Goal: Navigation & Orientation: Find specific page/section

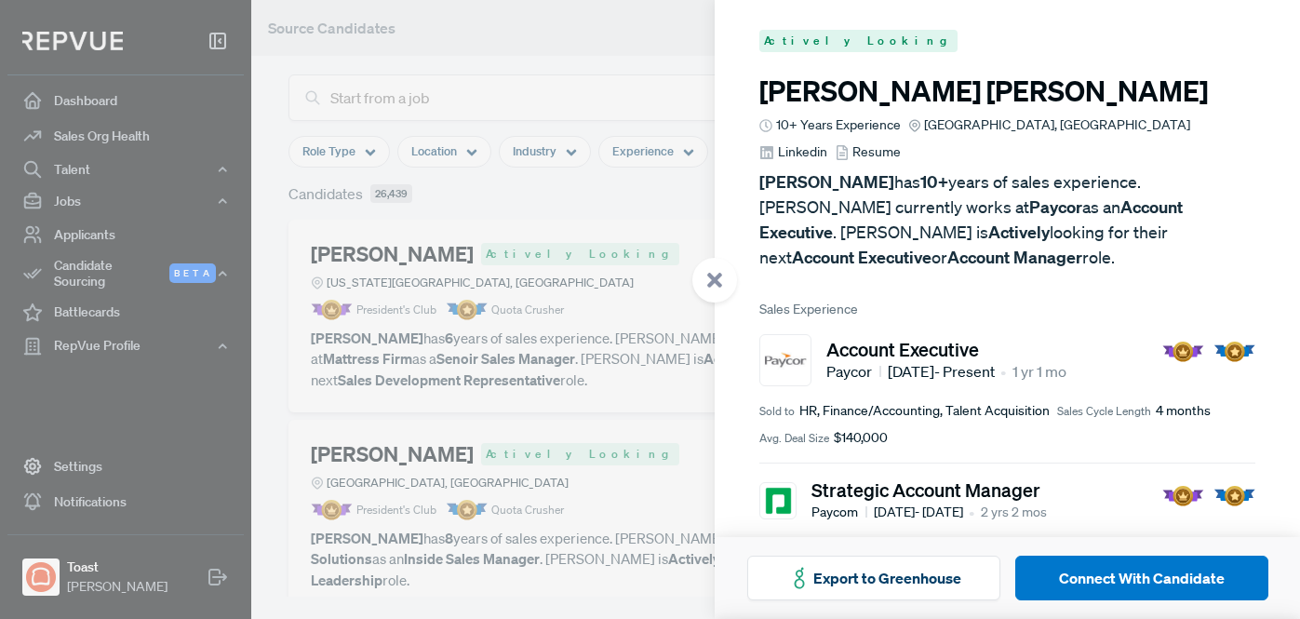
click at [280, 317] on div at bounding box center [650, 309] width 1300 height 619
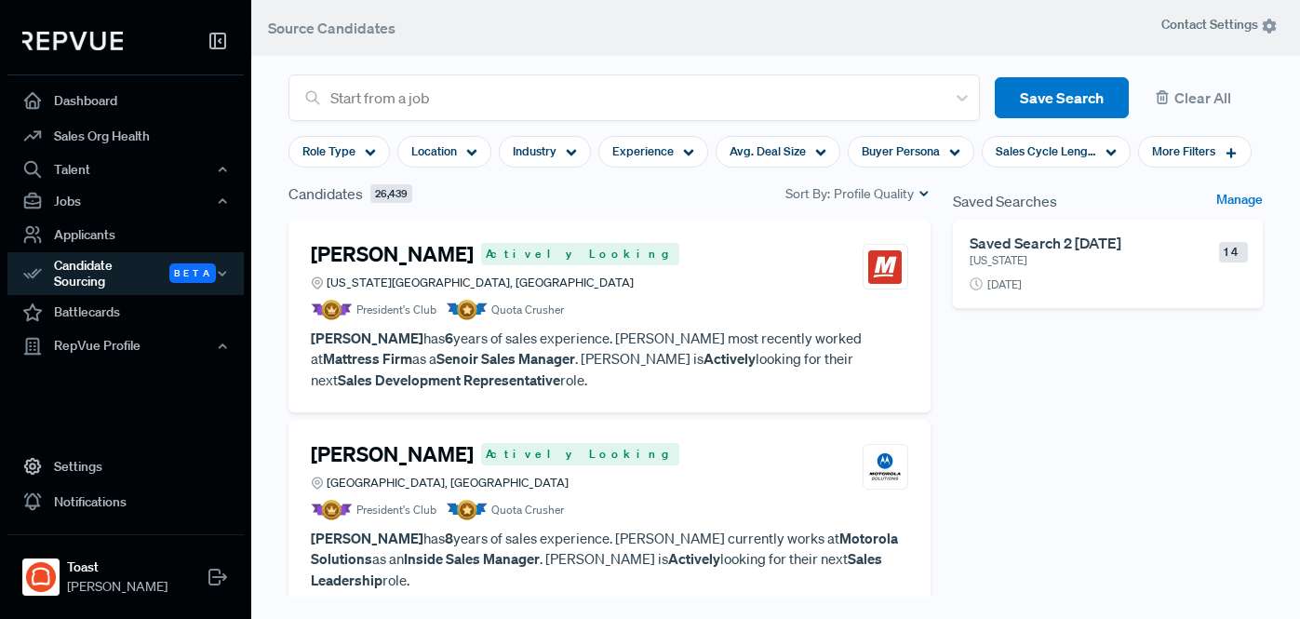
click at [269, 277] on section "Start from a job Save Search Clear All Role Type Location Industry Experience A…" at bounding box center [775, 287] width 1049 height 619
click at [435, 151] on span "Location" at bounding box center [434, 151] width 46 height 18
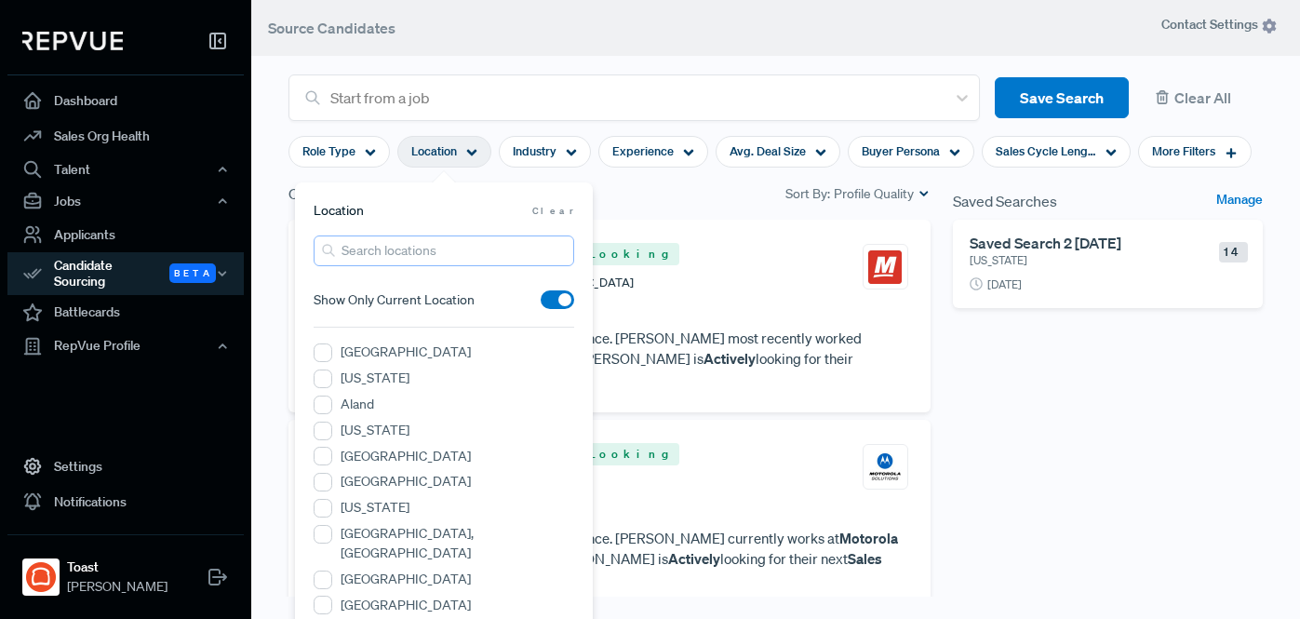
click at [401, 243] on input "search" at bounding box center [444, 250] width 261 height 31
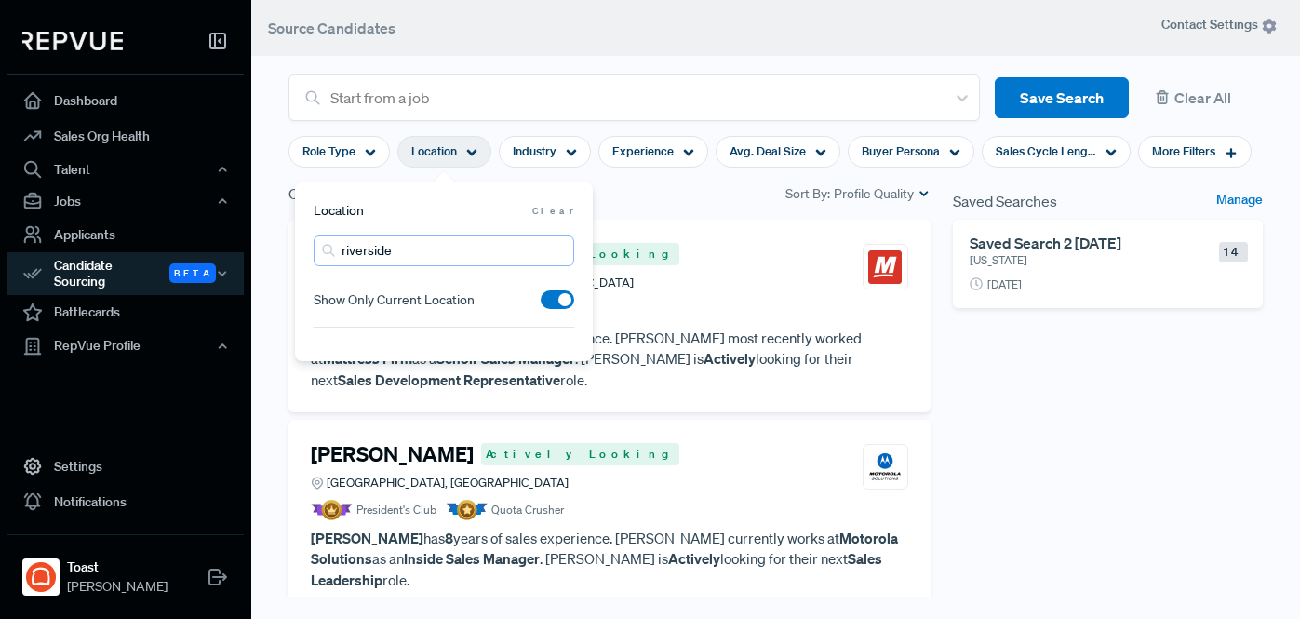
click at [422, 249] on input "riverside" at bounding box center [444, 250] width 261 height 31
type input "riverside, CA"
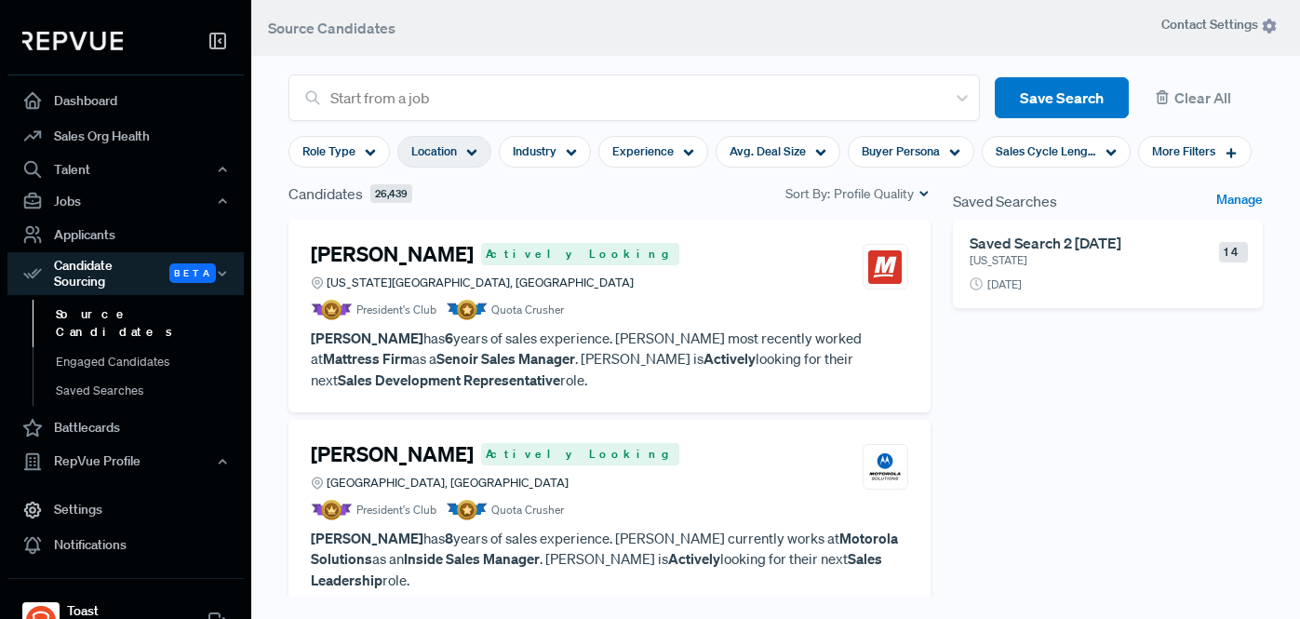
click at [450, 154] on span "Location" at bounding box center [434, 151] width 46 height 18
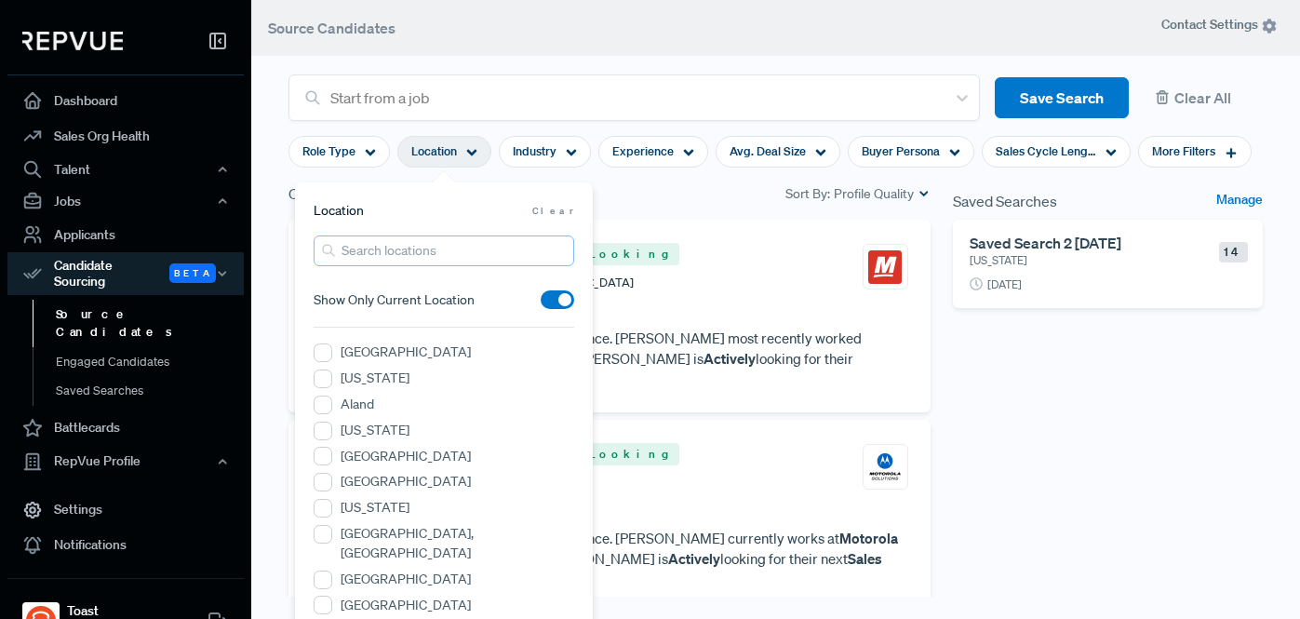
click at [430, 252] on input "search" at bounding box center [444, 250] width 261 height 31
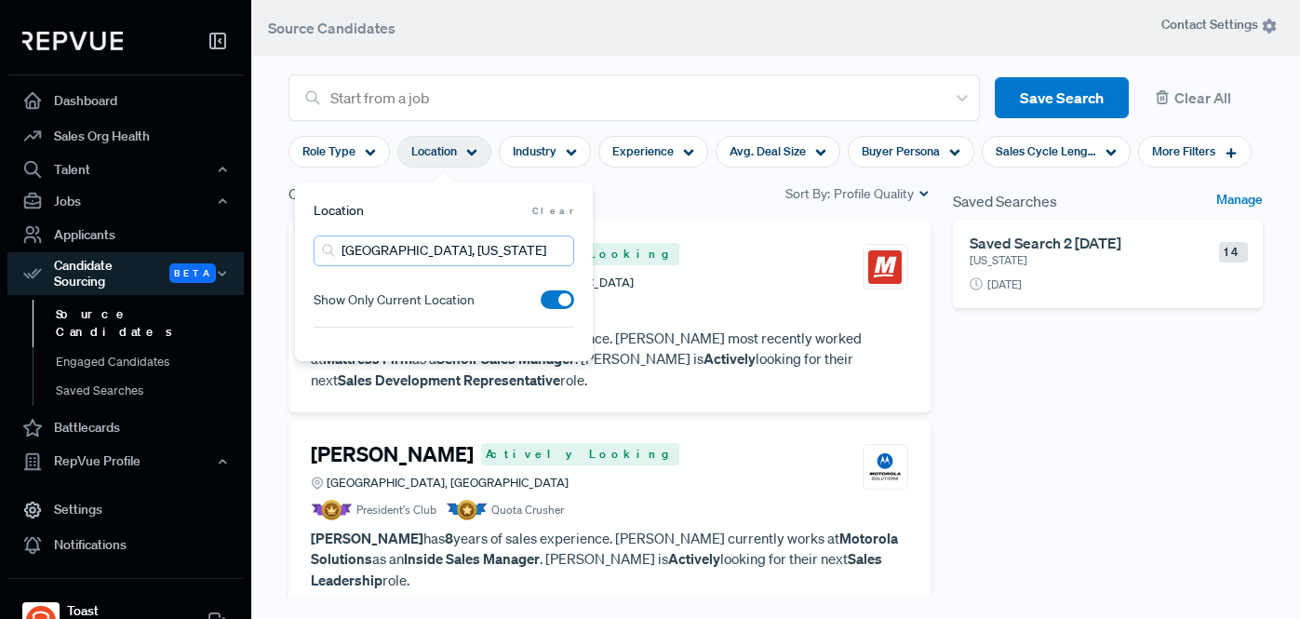
type input "[GEOGRAPHIC_DATA], [US_STATE]"
click at [554, 300] on span at bounding box center [558, 299] width 34 height 19
click at [541, 304] on input "checkbox" at bounding box center [541, 304] width 0 height 0
click at [475, 252] on input "[GEOGRAPHIC_DATA], [US_STATE]" at bounding box center [444, 250] width 261 height 31
click at [263, 223] on section "Start from a job Save Search Clear All Role Type Location Industry Experience A…" at bounding box center [775, 287] width 1049 height 619
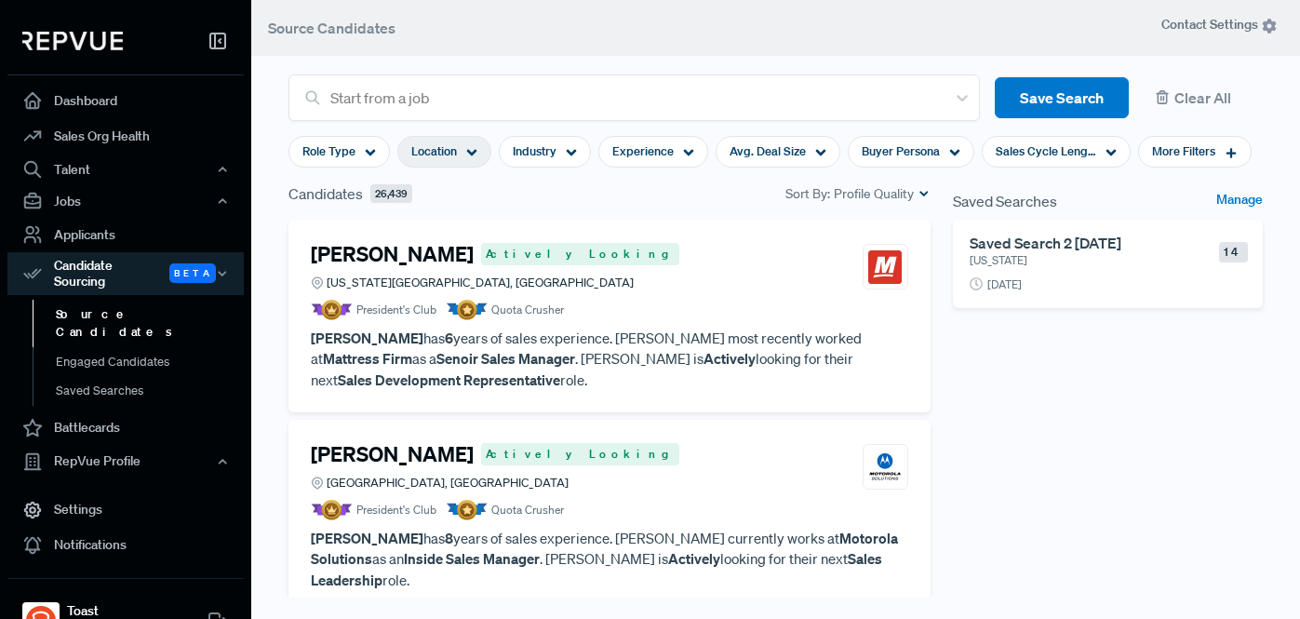
click at [439, 162] on div "Location" at bounding box center [444, 152] width 94 height 32
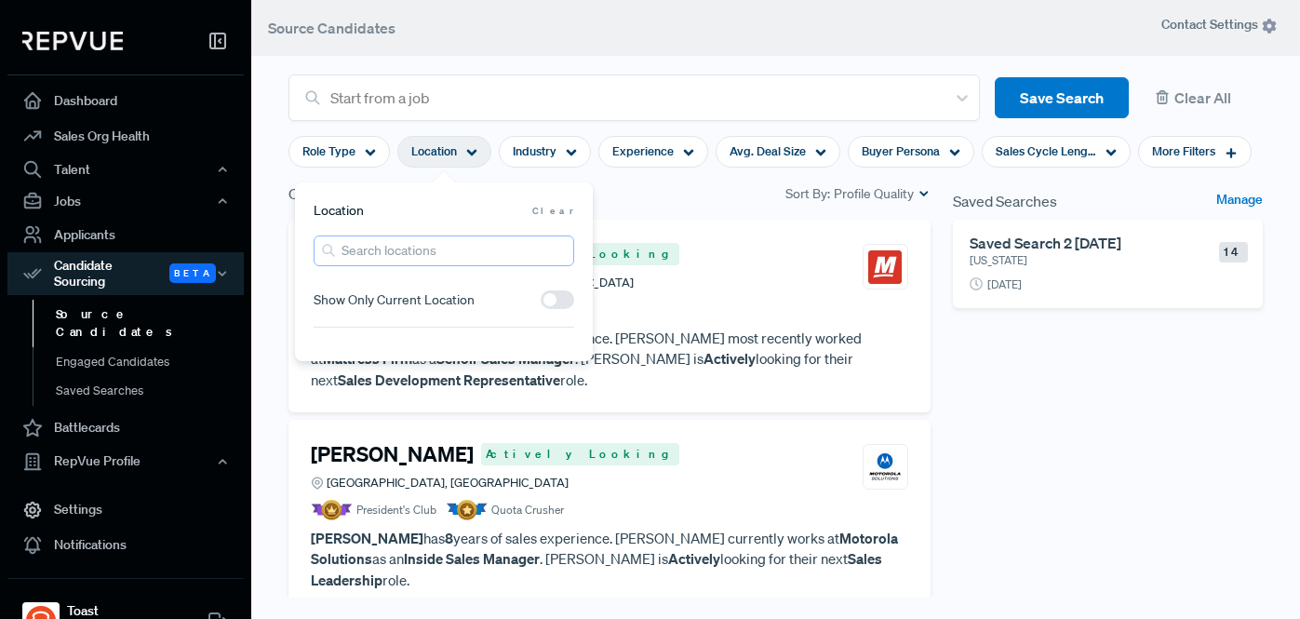
click at [458, 255] on input "search" at bounding box center [444, 250] width 261 height 31
type input "[GEOGRAPHIC_DATA], [US_STATE]"
click at [486, 251] on input "[GEOGRAPHIC_DATA], [US_STATE]" at bounding box center [444, 250] width 261 height 31
click at [549, 300] on span at bounding box center [558, 299] width 34 height 19
click at [541, 304] on input "checkbox" at bounding box center [541, 304] width 0 height 0
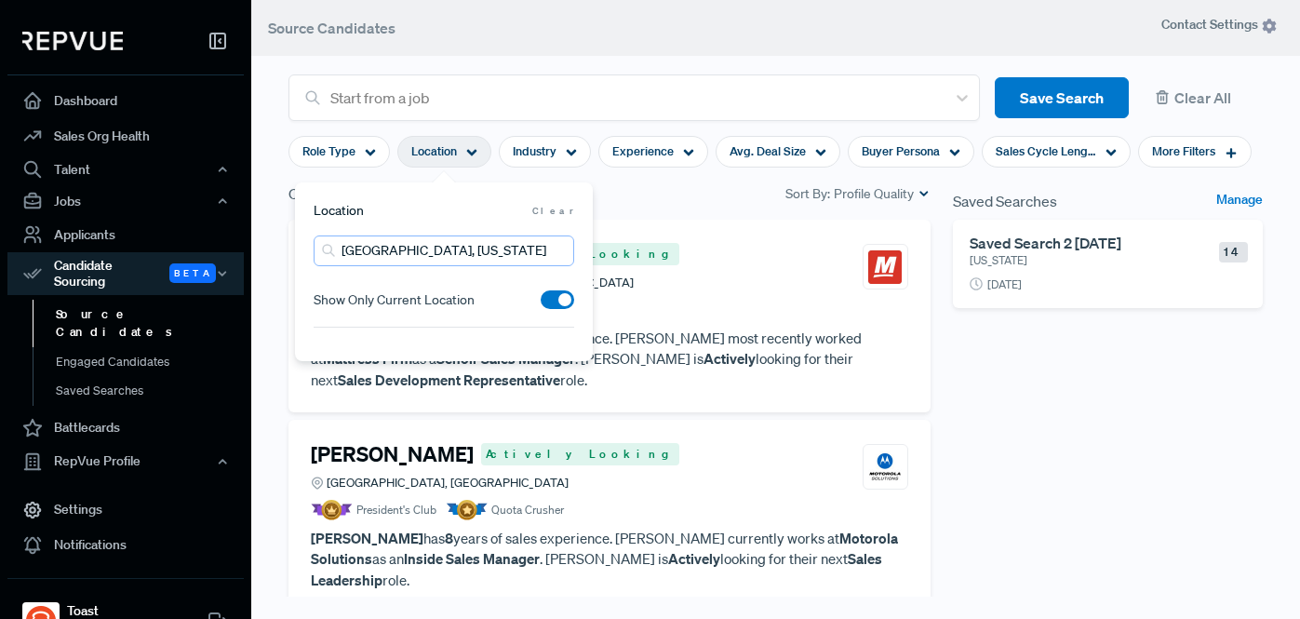
click at [490, 250] on input "[GEOGRAPHIC_DATA], [US_STATE]" at bounding box center [444, 250] width 261 height 31
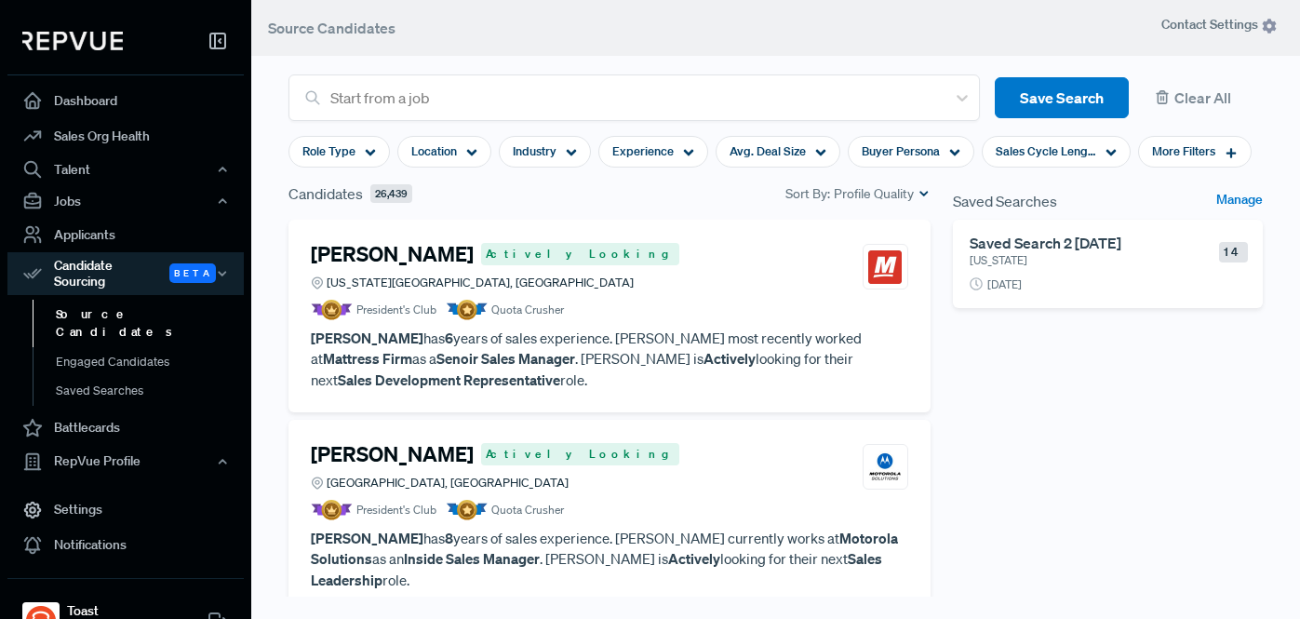
click at [1029, 394] on div "Saved Searches Manage Saved Search 2 [DATE] [US_STATE] 14 [DATE]" at bounding box center [1108, 437] width 332 height 511
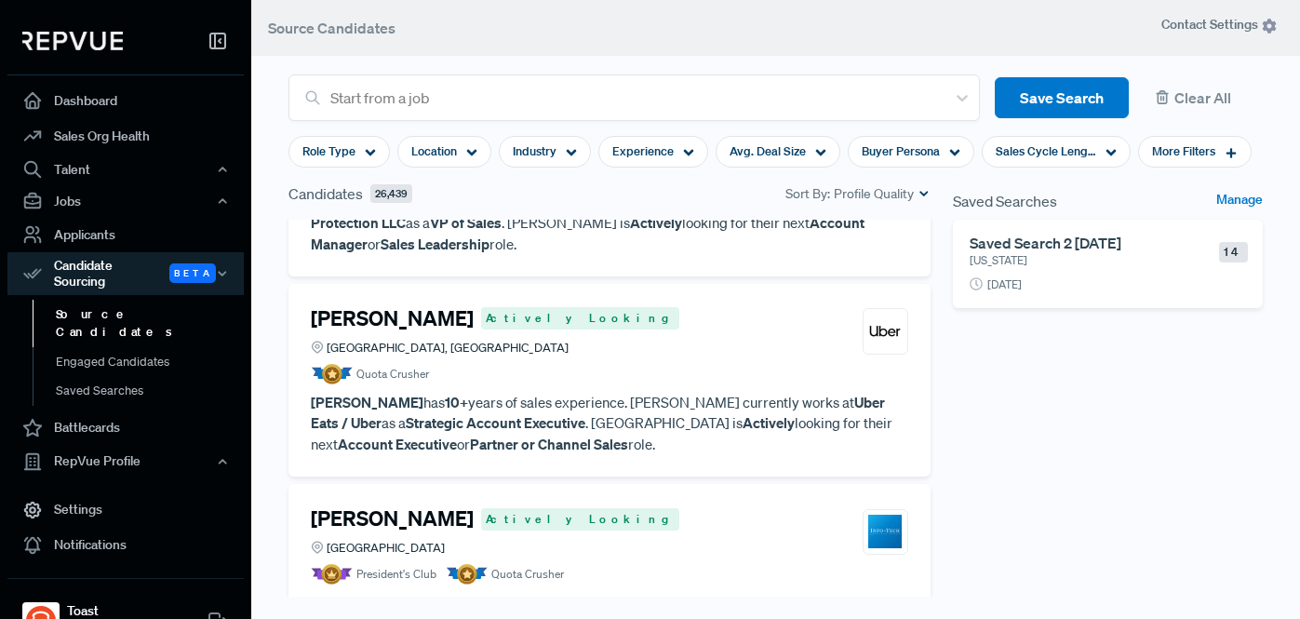
scroll to position [541, 0]
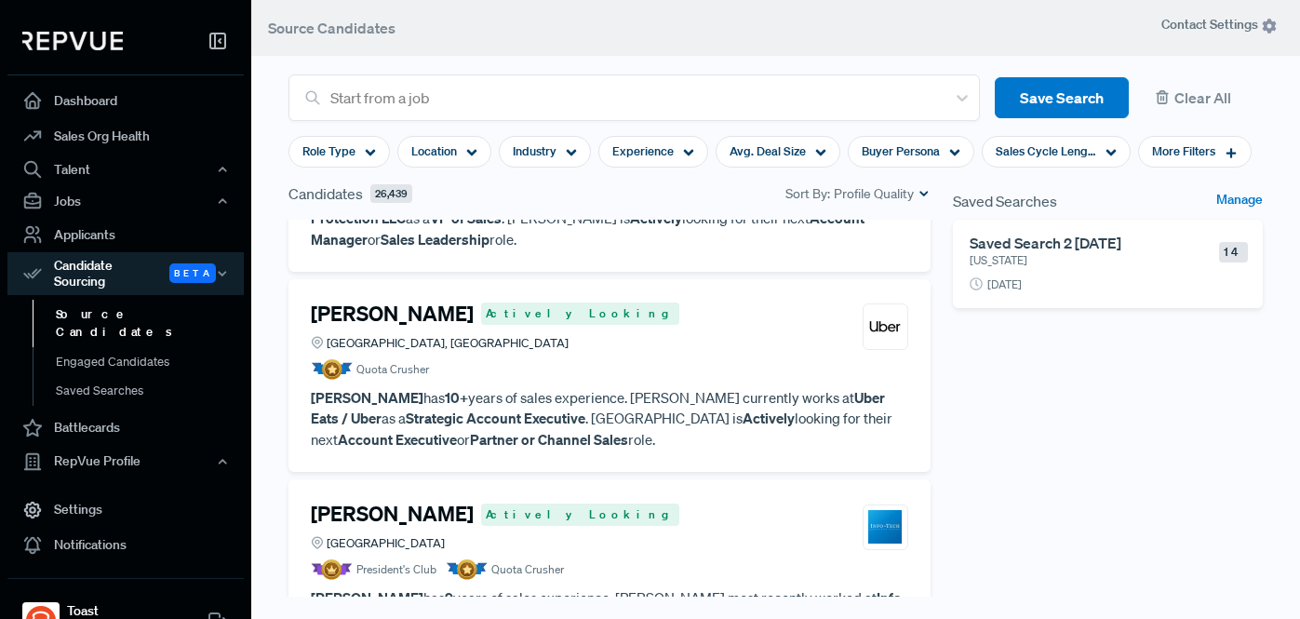
click at [272, 329] on section "Start from a job Save Search Clear All Role Type Location Industry Experience A…" at bounding box center [775, 287] width 1049 height 619
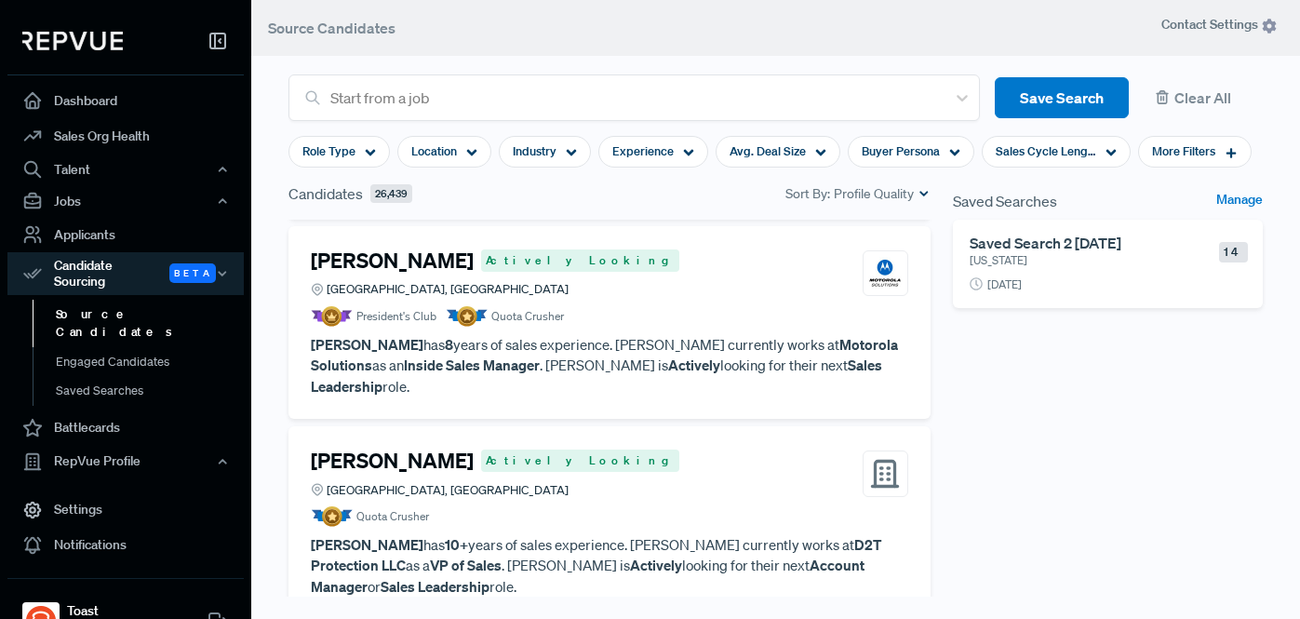
scroll to position [0, 0]
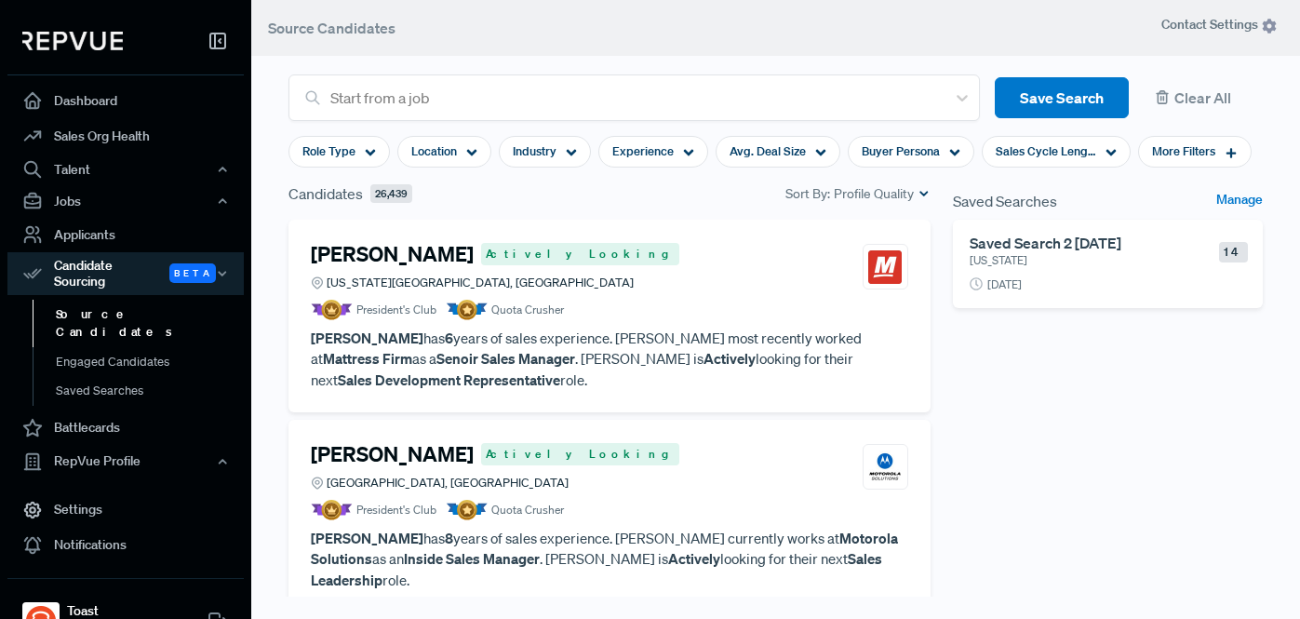
click at [275, 271] on section "Start from a job Save Search Clear All Role Type Location Industry Experience A…" at bounding box center [775, 287] width 1049 height 619
click at [280, 316] on div "[PERSON_NAME] Actively Looking [US_STATE][GEOGRAPHIC_DATA], [GEOGRAPHIC_DATA] P…" at bounding box center [609, 457] width 665 height 474
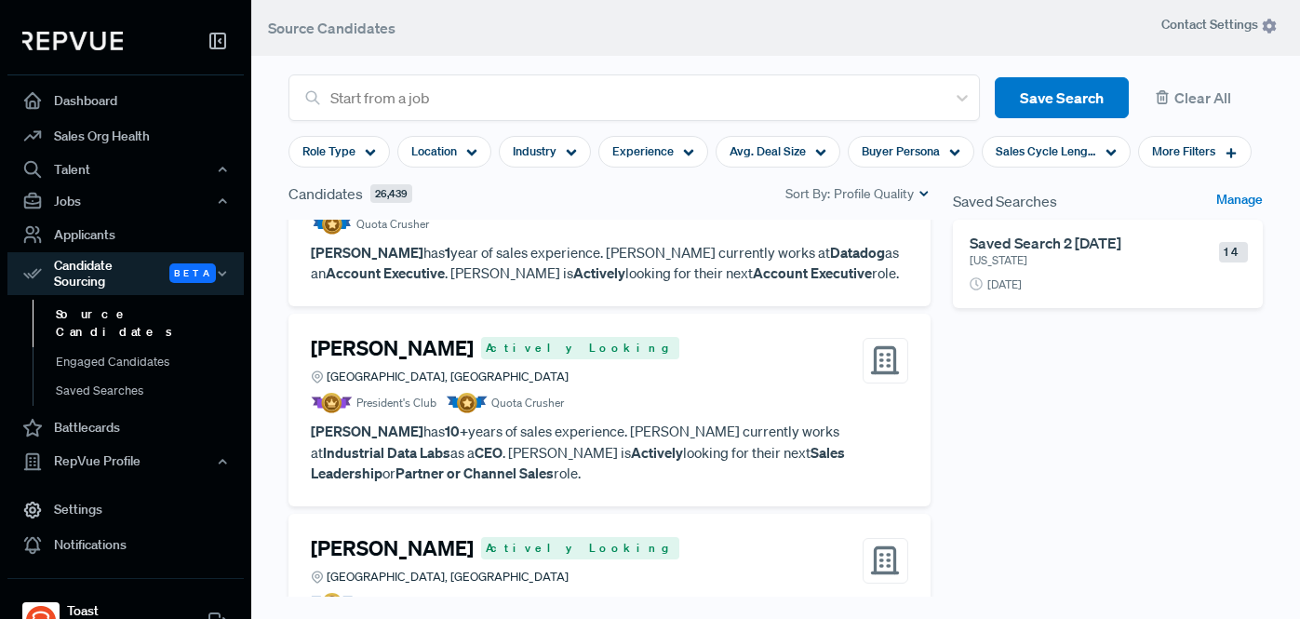
scroll to position [1431, 0]
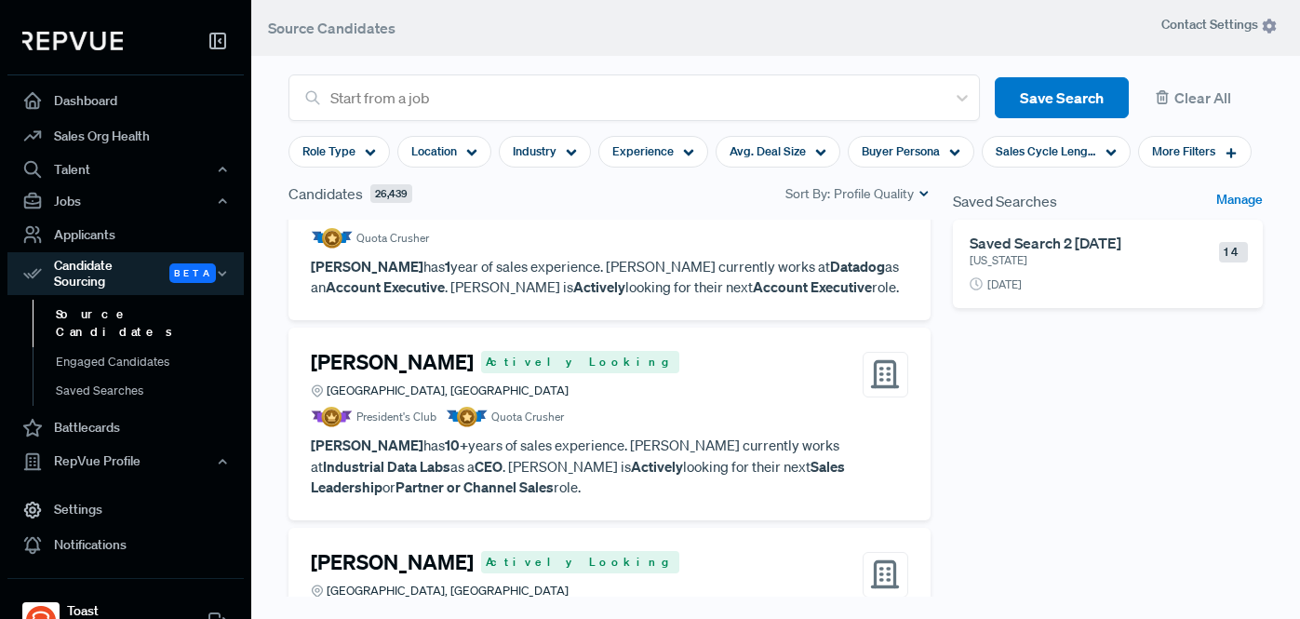
click at [643, 407] on article "President's Club Quota Crusher" at bounding box center [610, 417] width 598 height 20
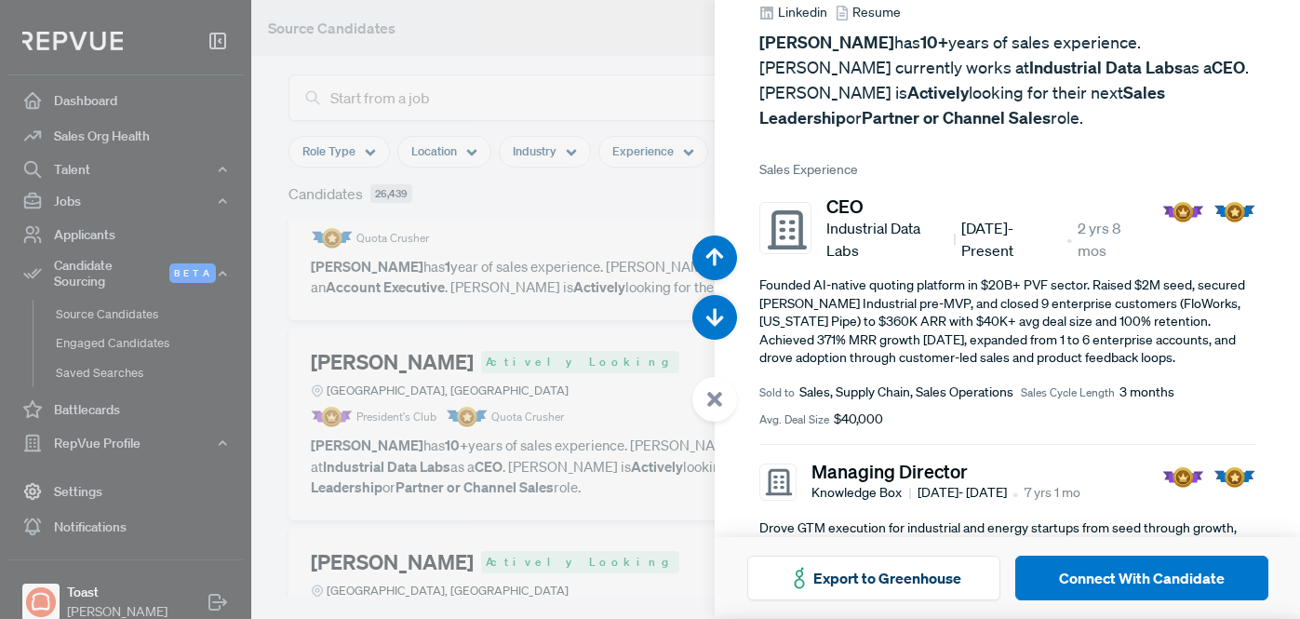
scroll to position [114, 0]
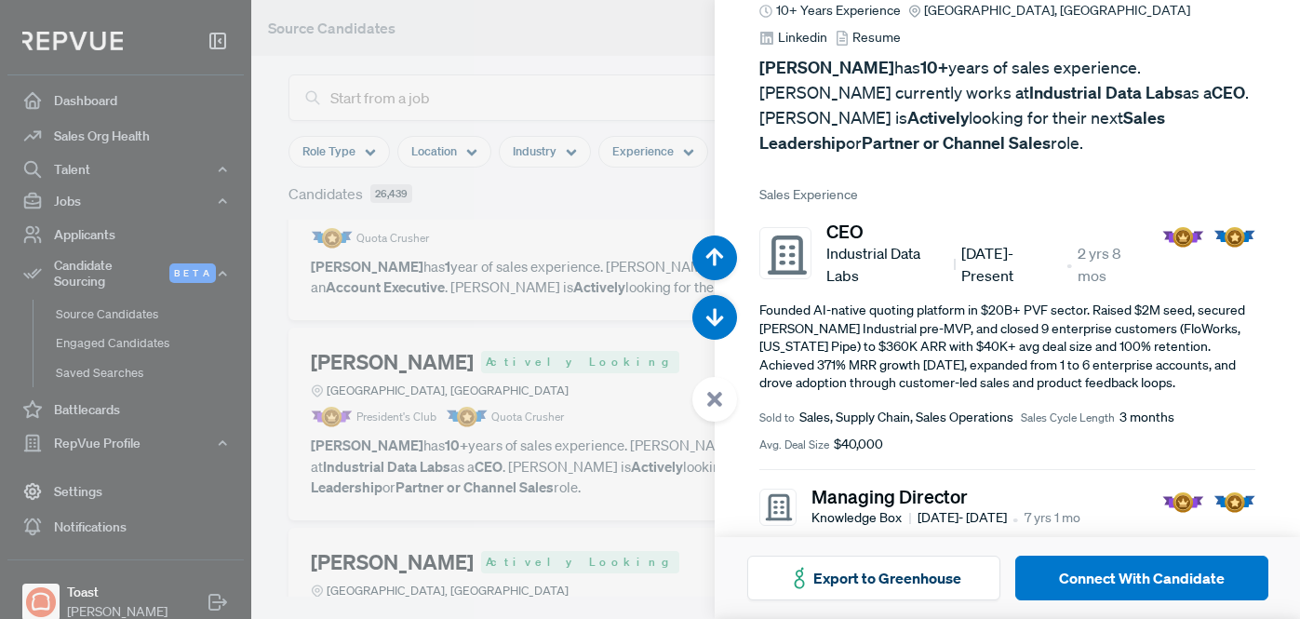
click at [274, 254] on div at bounding box center [650, 309] width 1300 height 619
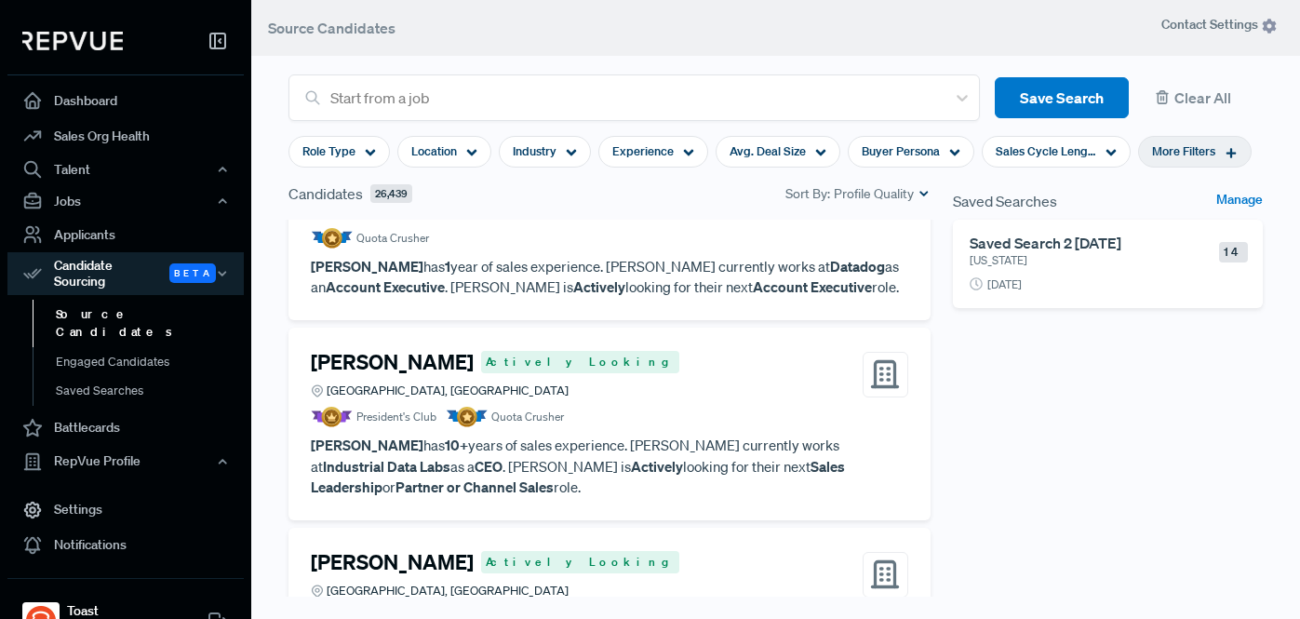
click at [1208, 154] on span "More Filters" at bounding box center [1183, 151] width 63 height 18
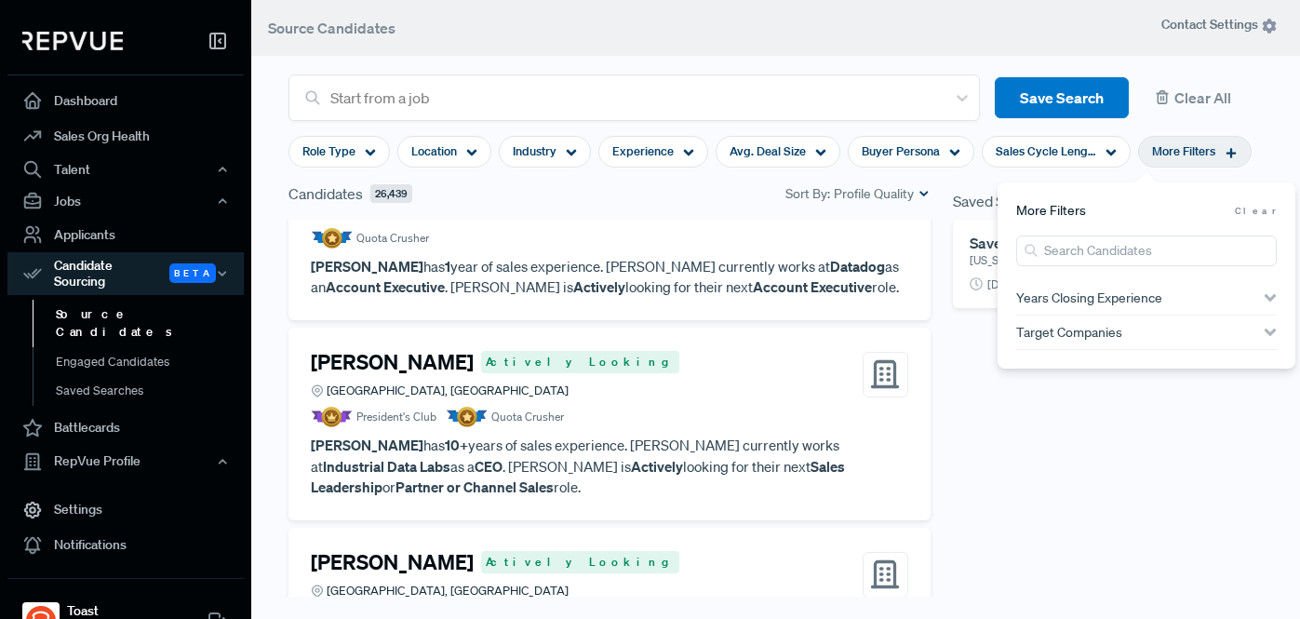
click at [1203, 146] on span "More Filters" at bounding box center [1183, 151] width 63 height 18
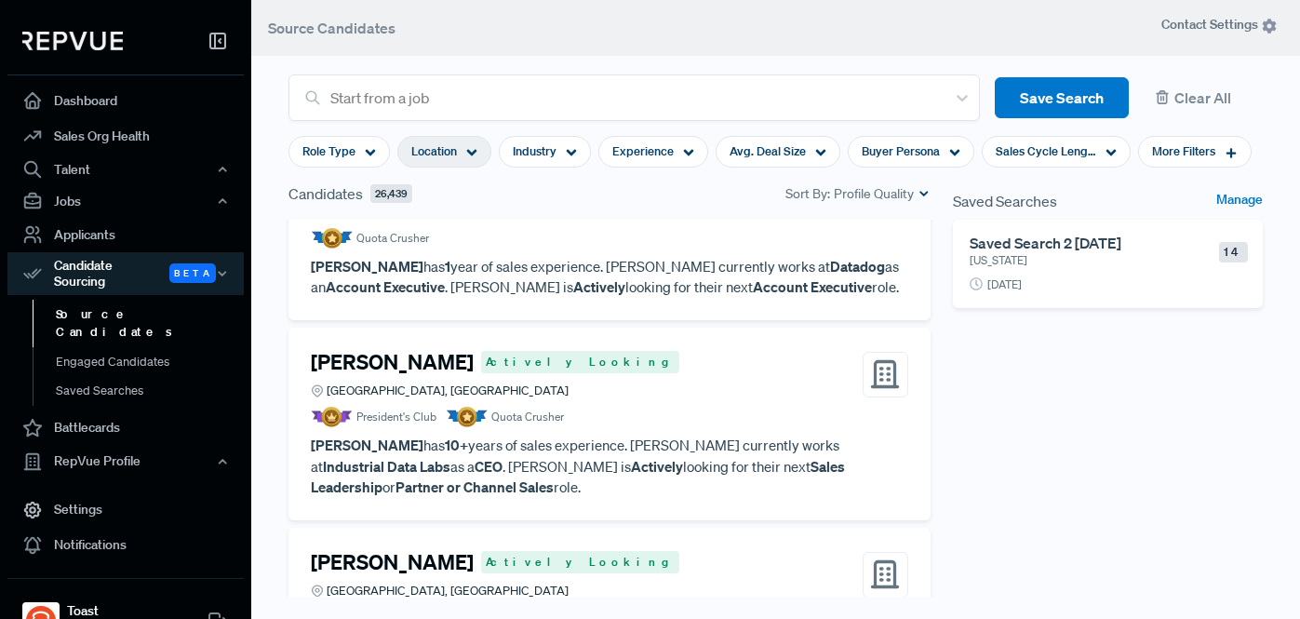
click at [451, 153] on span "Location" at bounding box center [434, 151] width 46 height 18
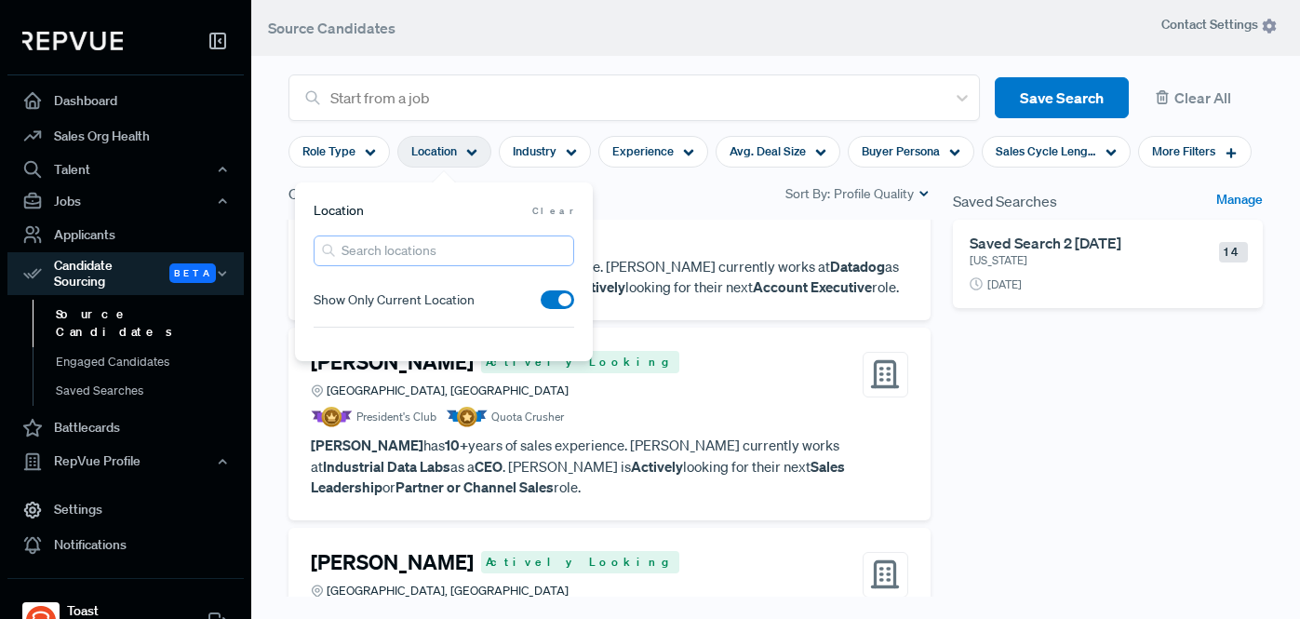
click at [428, 257] on input "search" at bounding box center [444, 250] width 261 height 31
type input ""biloxi, MS""
click at [557, 300] on span at bounding box center [558, 299] width 34 height 19
click at [541, 304] on input "checkbox" at bounding box center [541, 304] width 0 height 0
click at [451, 253] on input ""biloxi, MS"" at bounding box center [444, 250] width 261 height 31
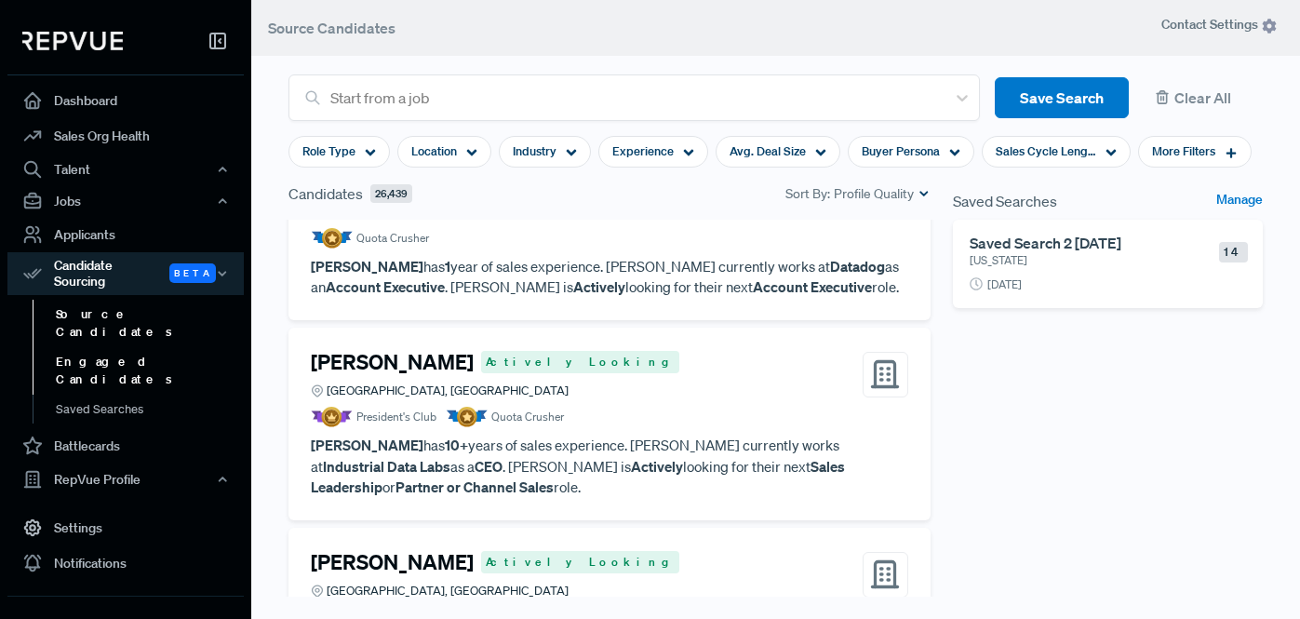
click at [260, 347] on link "Engaged Candidates" at bounding box center [151, 370] width 236 height 47
